Goal: Book appointment/travel/reservation

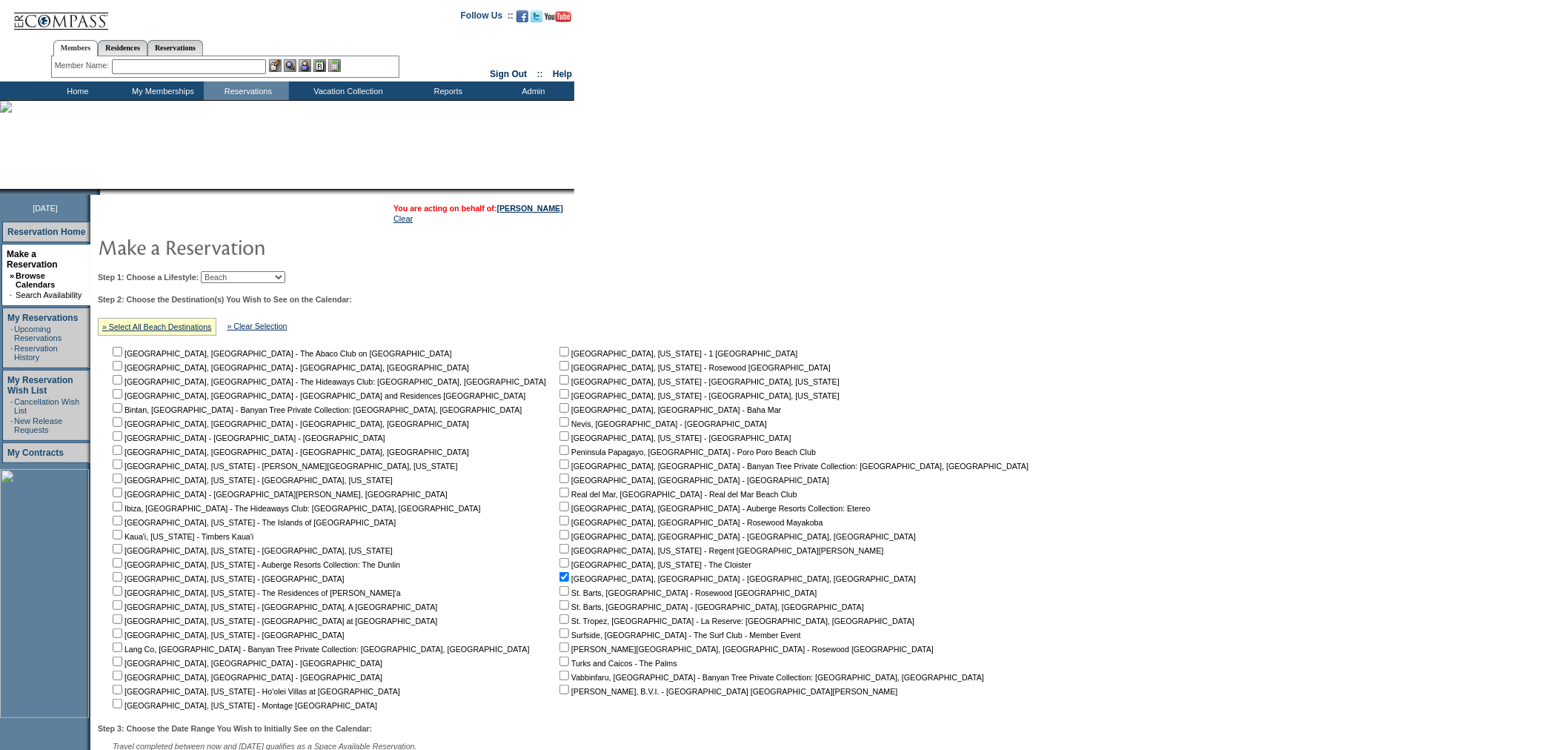
click at [559, 579] on input "checkbox" at bounding box center [564, 577] width 10 height 10
checkbox input "false"
click at [234, 271] on select "Beach Leisure Metropolitan Mountain OIAL for Adventure OIAL for Couples OIAL fo…" at bounding box center [243, 277] width 85 height 12
select select "Leisure"
click at [226, 271] on select "Beach Leisure Metropolitan Mountain OIAL for Adventure OIAL for Couples OIAL fo…" at bounding box center [243, 277] width 85 height 12
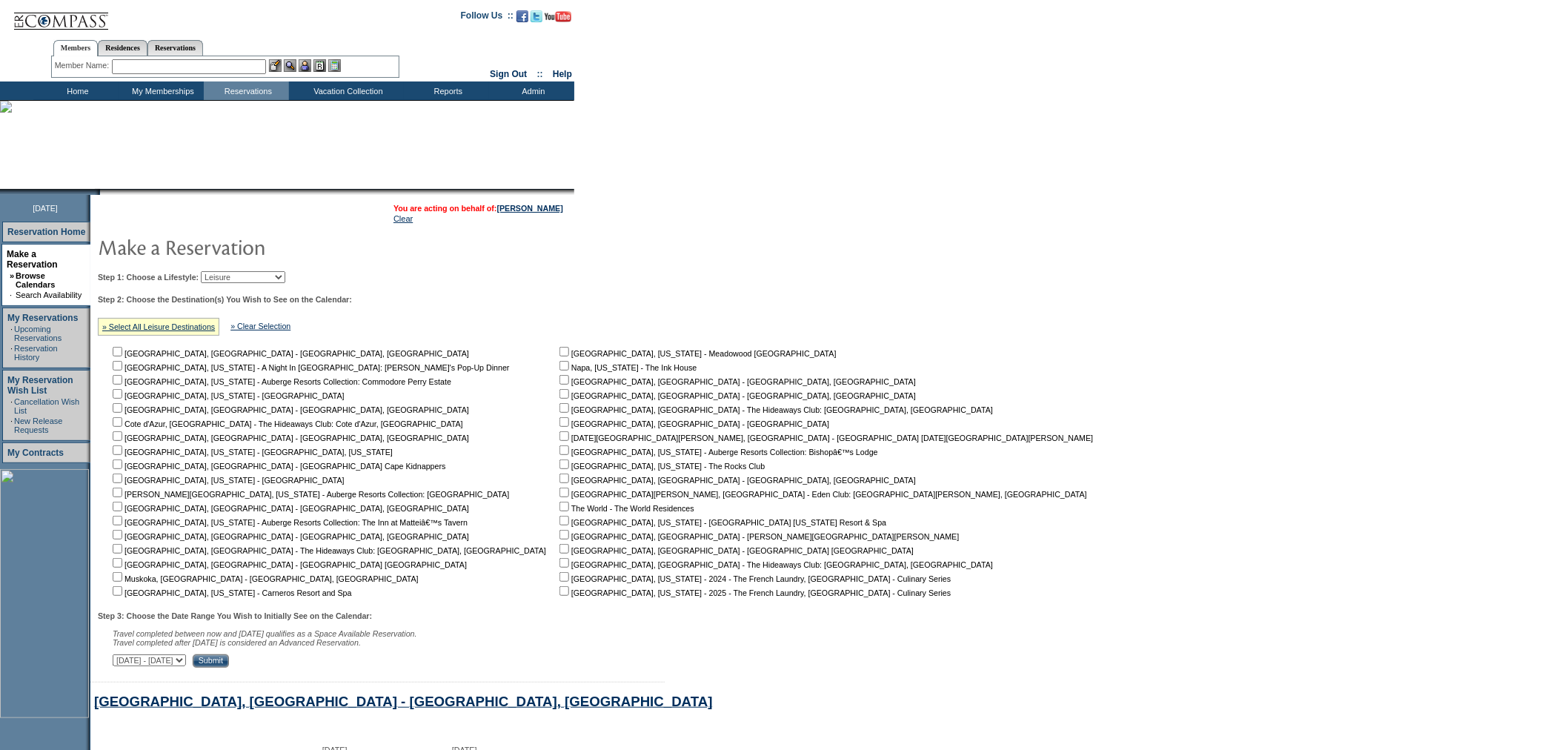
click at [559, 396] on input "checkbox" at bounding box center [564, 394] width 10 height 10
checkbox input "true"
click at [559, 409] on input "checkbox" at bounding box center [564, 408] width 10 height 10
checkbox input "true"
click at [122, 352] on input "checkbox" at bounding box center [117, 352] width 10 height 10
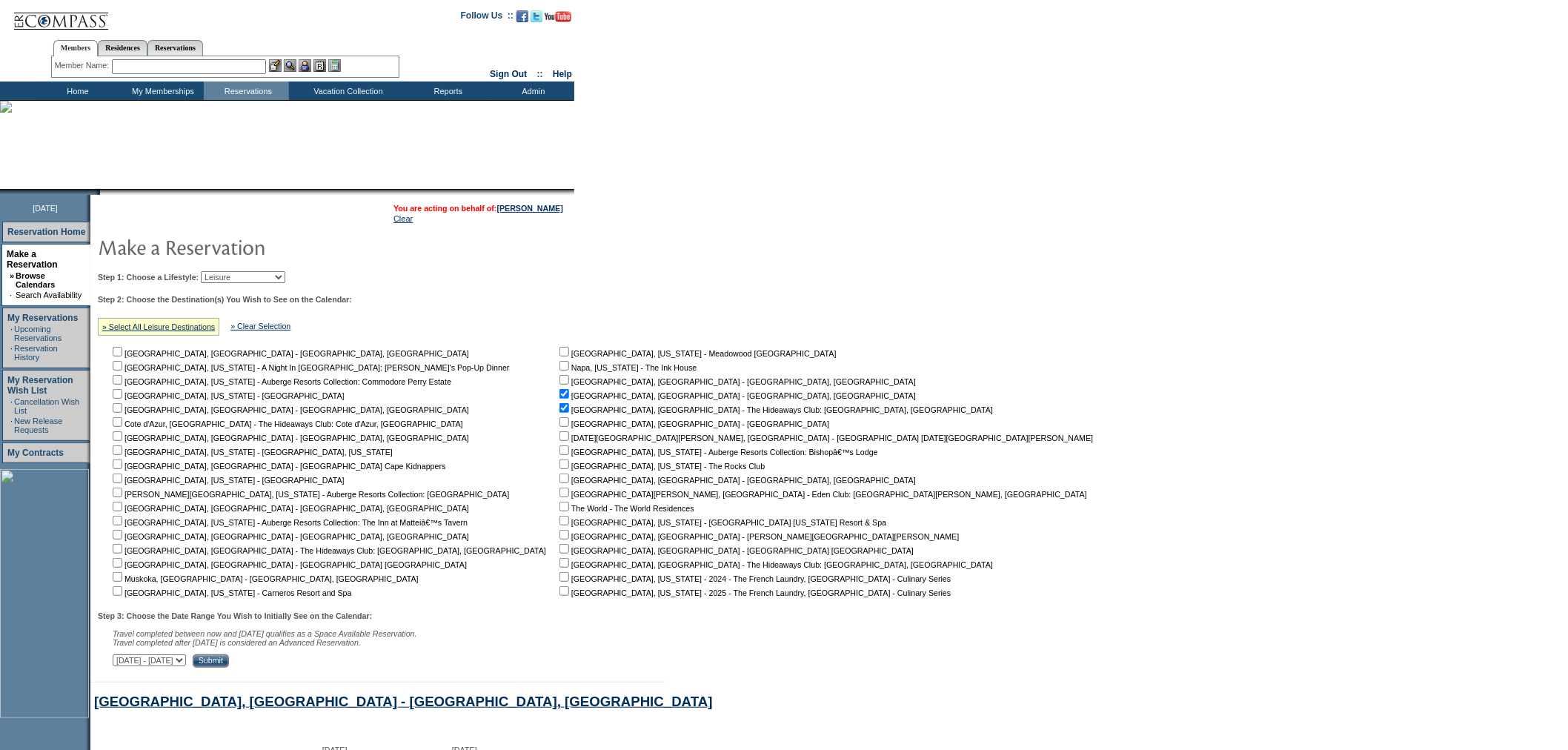
checkbox input "true"
click at [122, 507] on input "checkbox" at bounding box center [117, 507] width 10 height 10
checkbox input "true"
click at [559, 559] on input "checkbox" at bounding box center [564, 562] width 10 height 10
checkbox input "true"
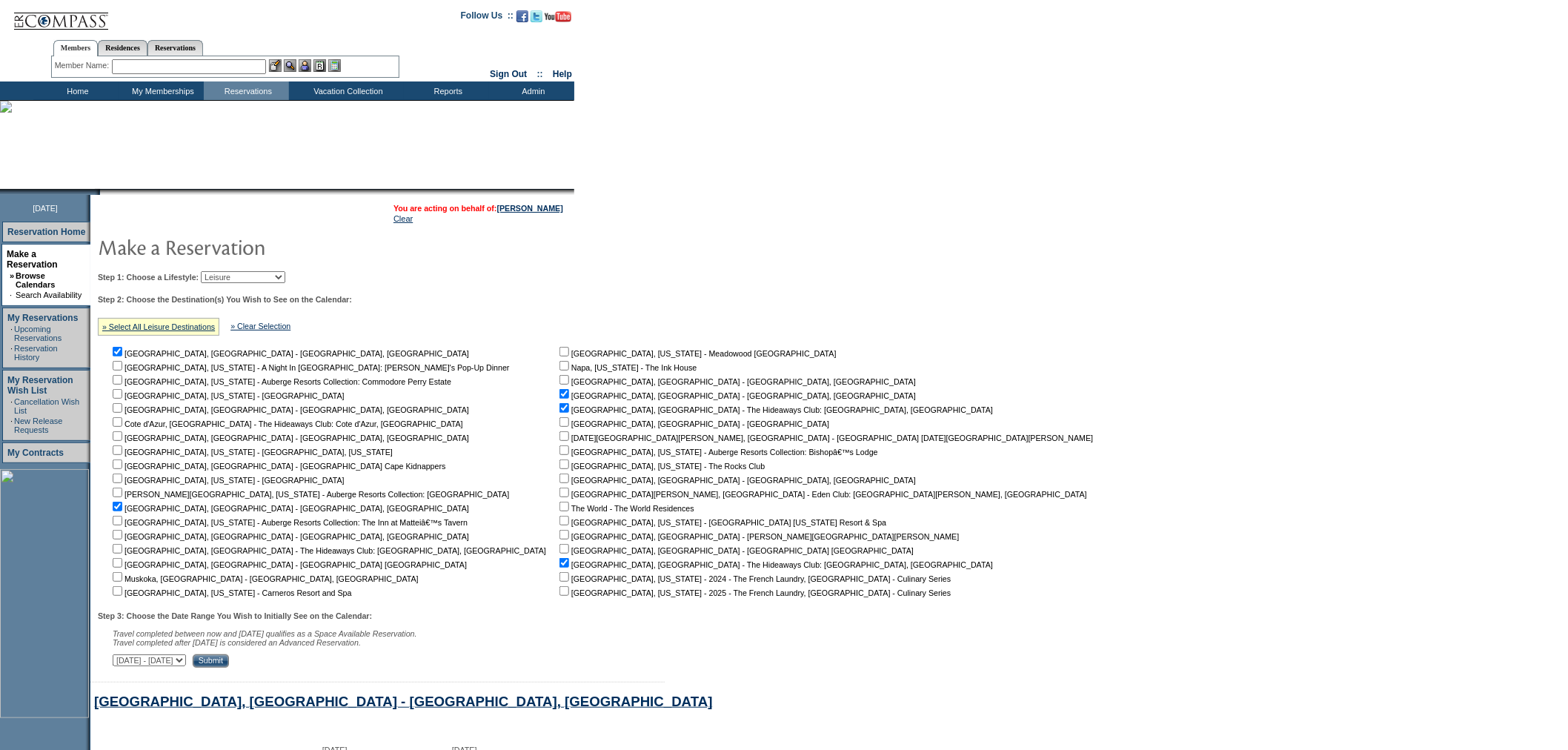
click at [559, 545] on input "checkbox" at bounding box center [564, 549] width 10 height 10
checkbox input "true"
click at [559, 534] on input "checkbox" at bounding box center [564, 535] width 10 height 10
checkbox input "true"
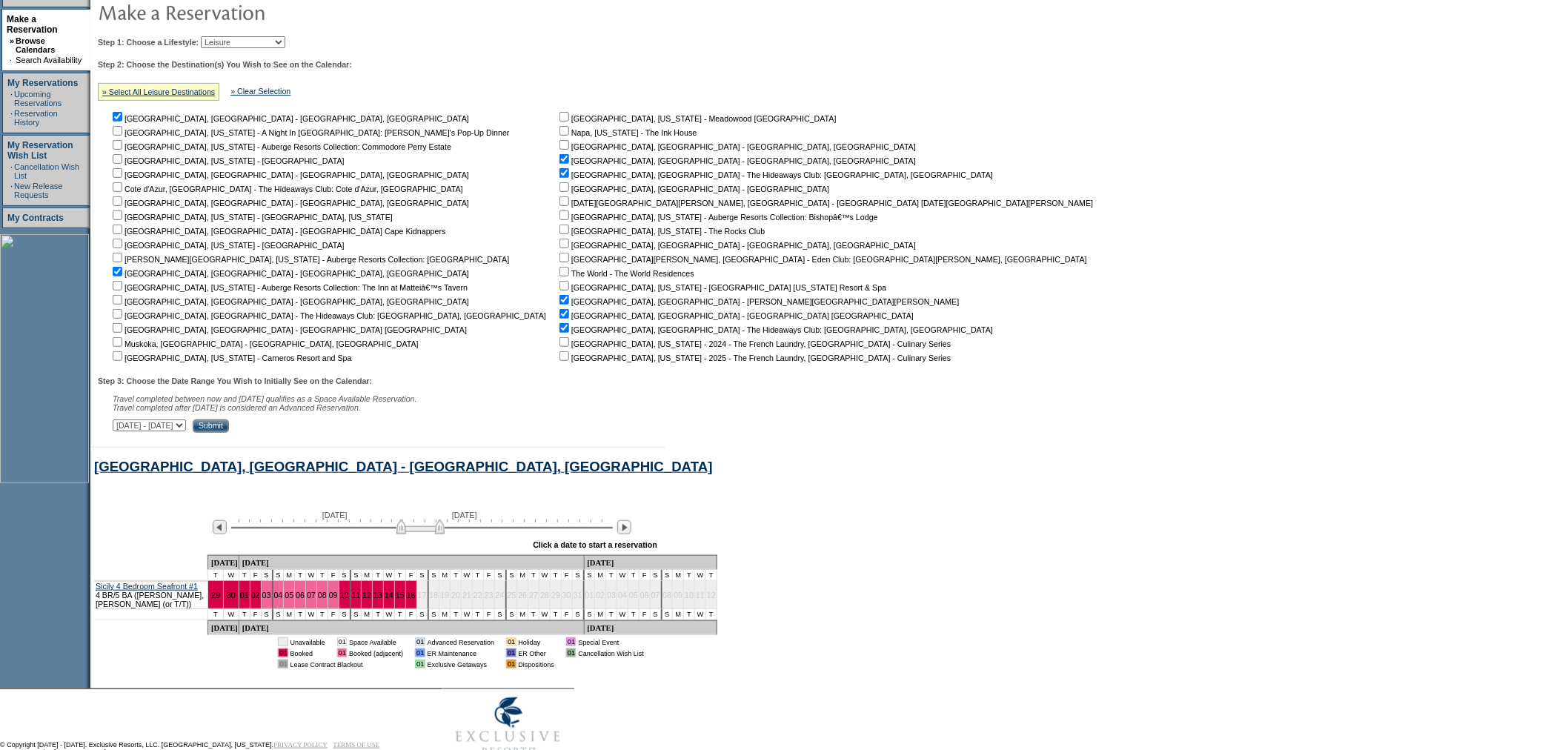
scroll to position [278, 0]
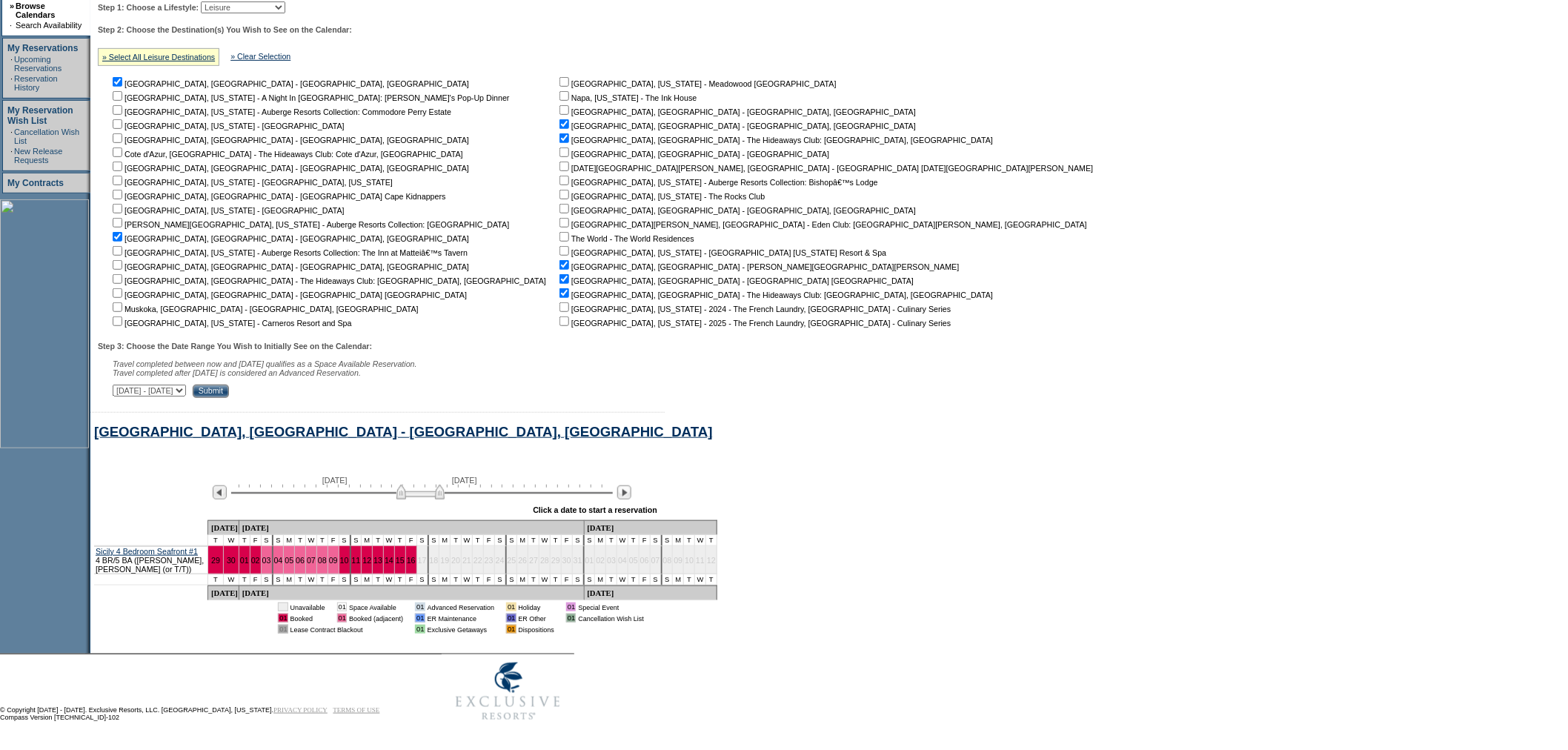
click at [229, 385] on input "Submit" at bounding box center [211, 391] width 37 height 14
